Goal: Information Seeking & Learning: Learn about a topic

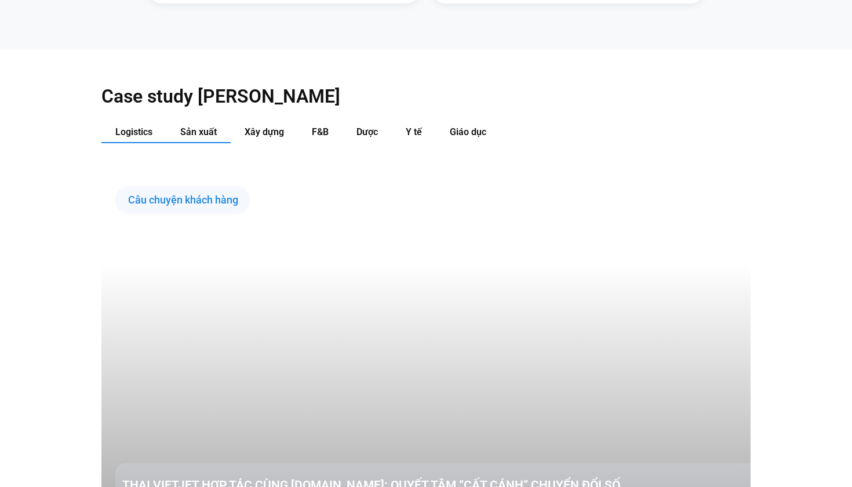
scroll to position [1169, 0]
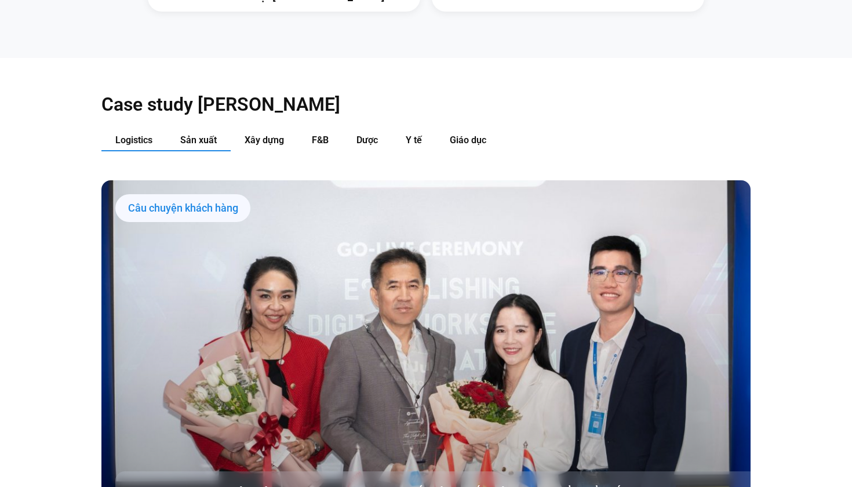
click at [200, 130] on button "Sản xuất" at bounding box center [198, 140] width 64 height 21
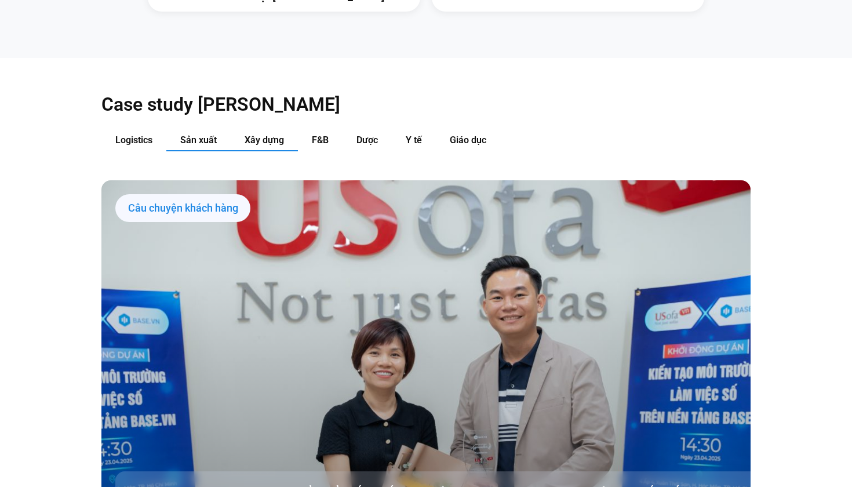
click at [258, 134] on span "Xây dựng" at bounding box center [264, 139] width 39 height 11
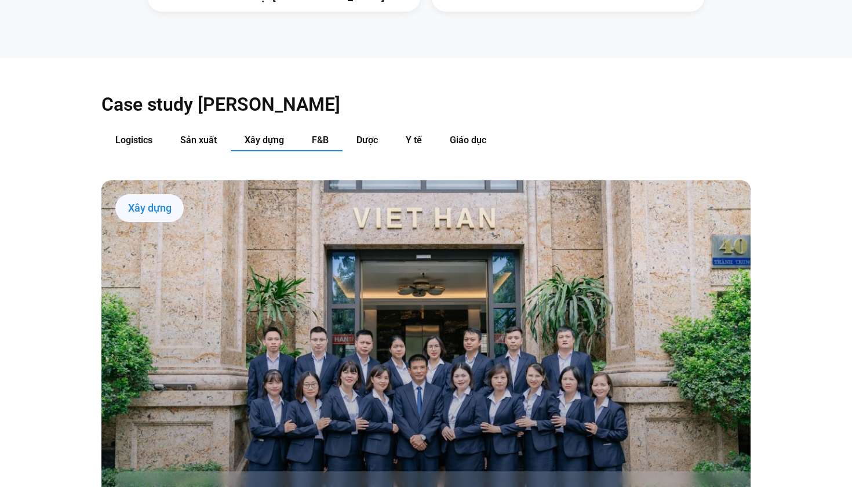
click at [312, 134] on span "F&B" at bounding box center [320, 139] width 17 height 11
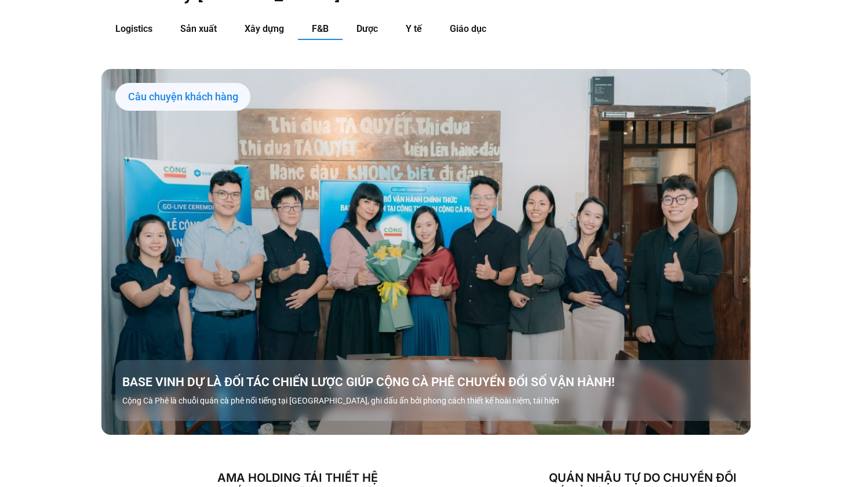
scroll to position [1243, 0]
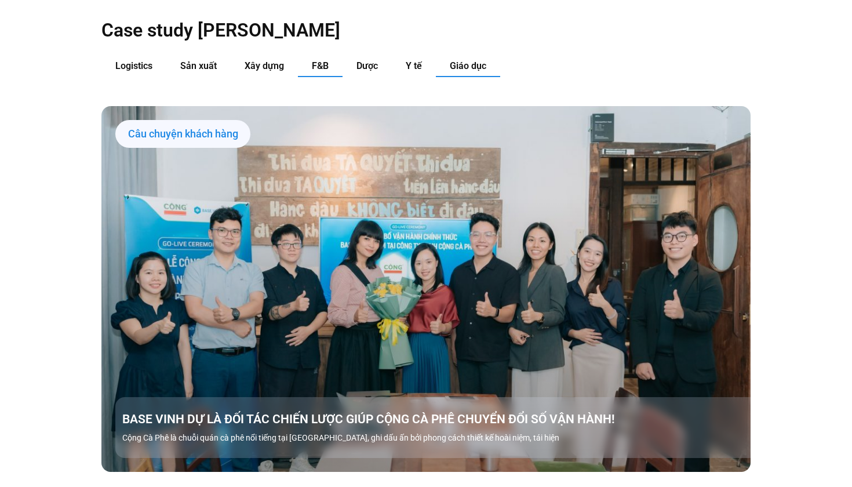
click at [466, 60] on span "Giáo dục" at bounding box center [468, 65] width 37 height 11
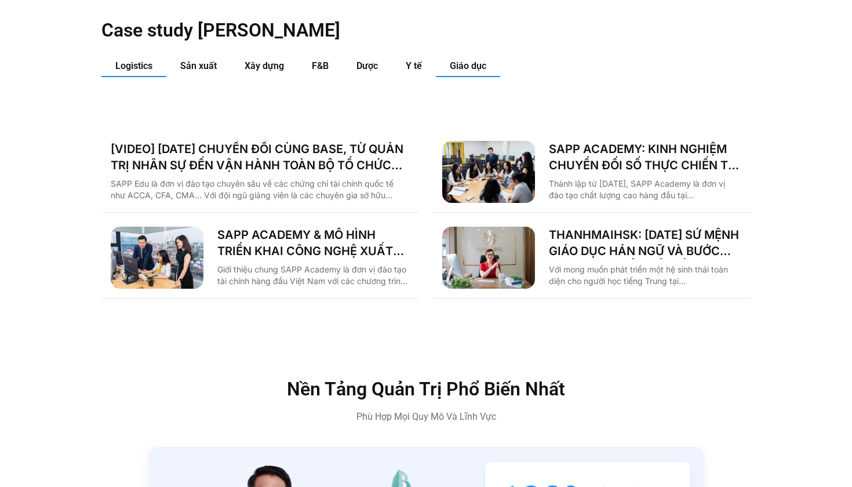
click at [142, 56] on button "Logistics" at bounding box center [133, 66] width 65 height 21
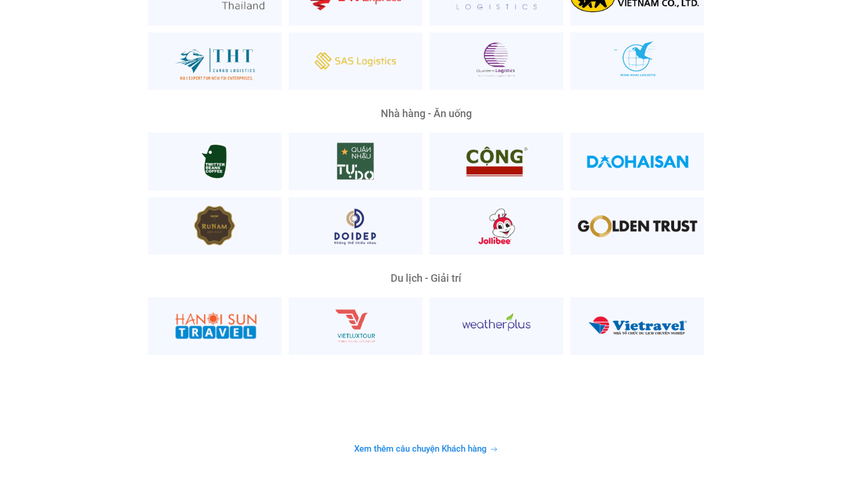
scroll to position [2910, 0]
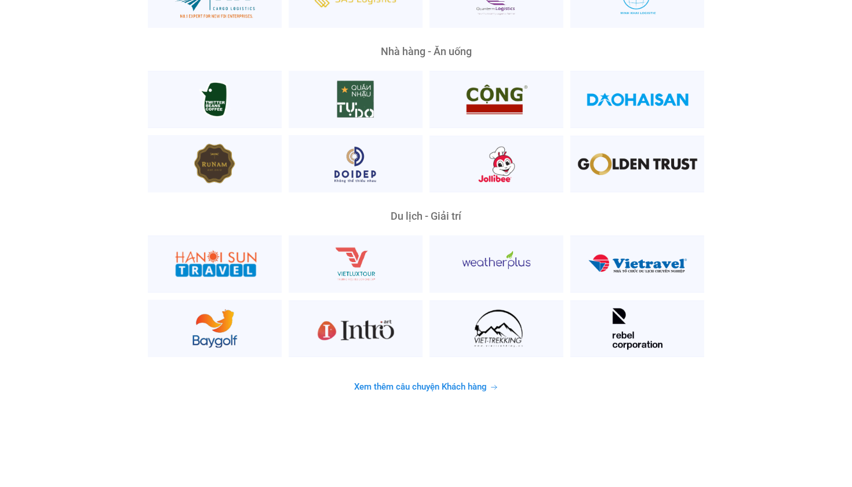
click at [383, 382] on span "Xem thêm câu chuyện Khách hàng" at bounding box center [420, 386] width 133 height 9
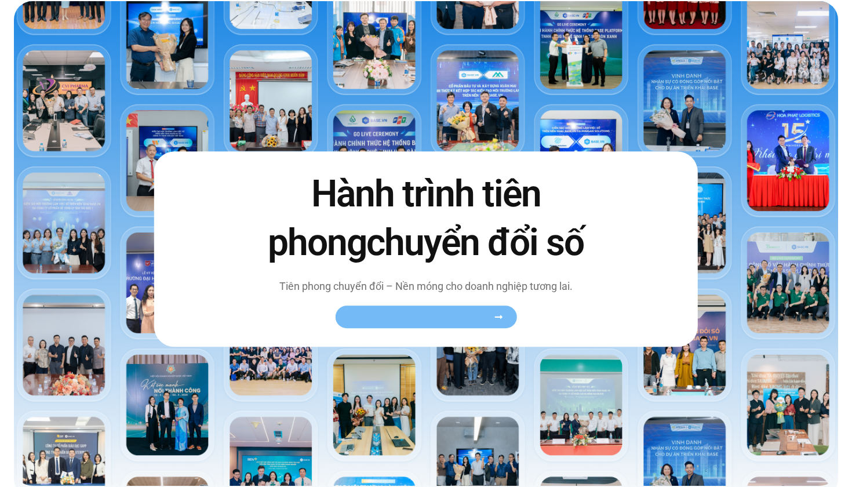
scroll to position [43, 0]
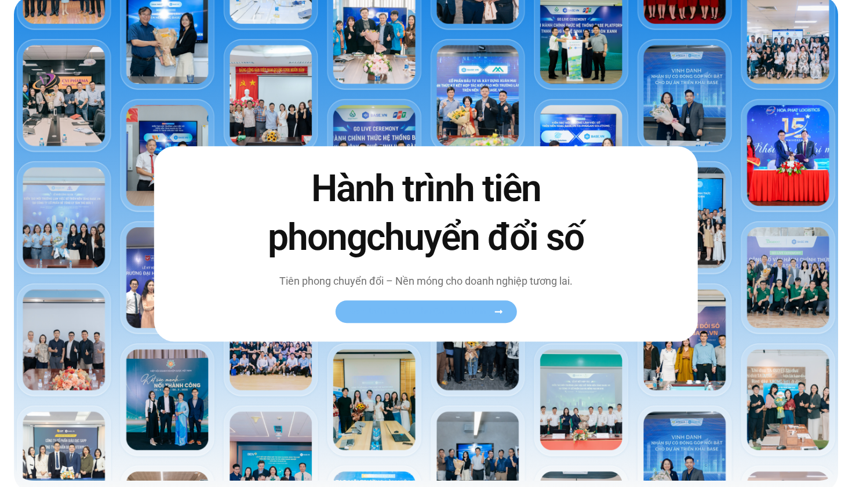
click at [429, 303] on link "Xem toàn bộ câu chuyện khách hàng" at bounding box center [425, 311] width 181 height 23
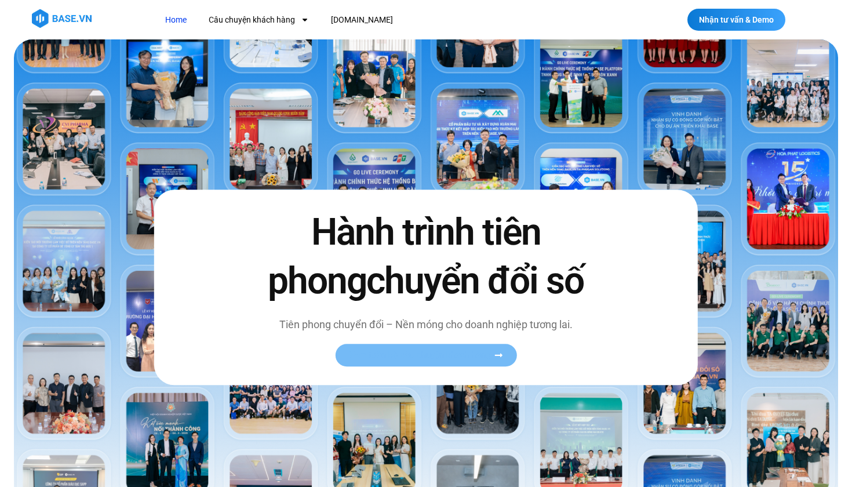
click at [434, 352] on span "Xem toàn bộ câu chuyện khách hàng" at bounding box center [420, 355] width 142 height 9
click at [450, 358] on span "Xem toàn bộ câu chuyện khách hàng" at bounding box center [420, 355] width 142 height 9
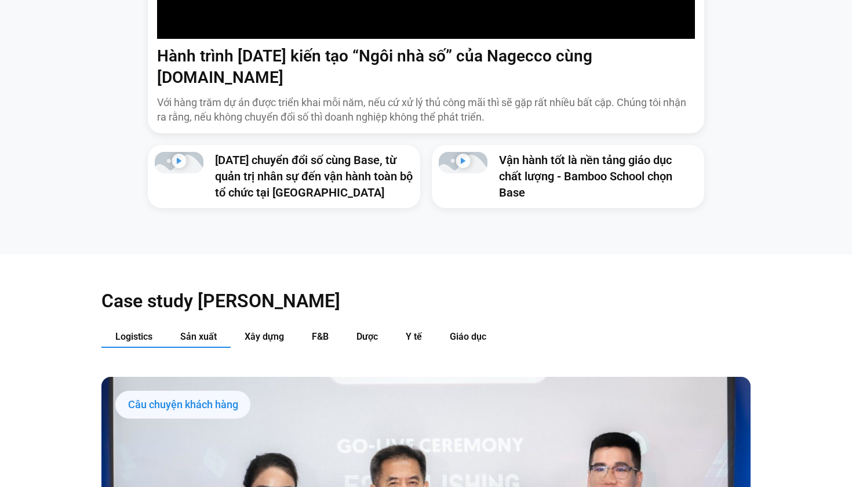
click at [195, 331] on span "Sản xuất" at bounding box center [198, 336] width 37 height 11
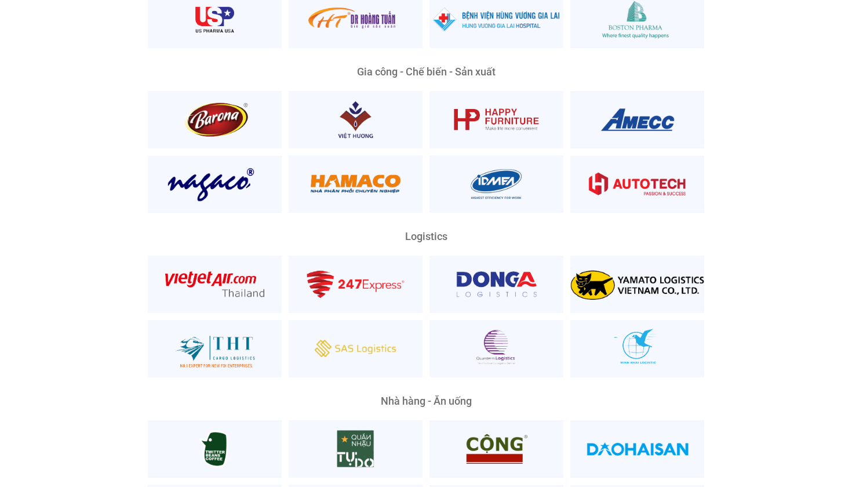
scroll to position [2560, 0]
